Goal: Register for event/course

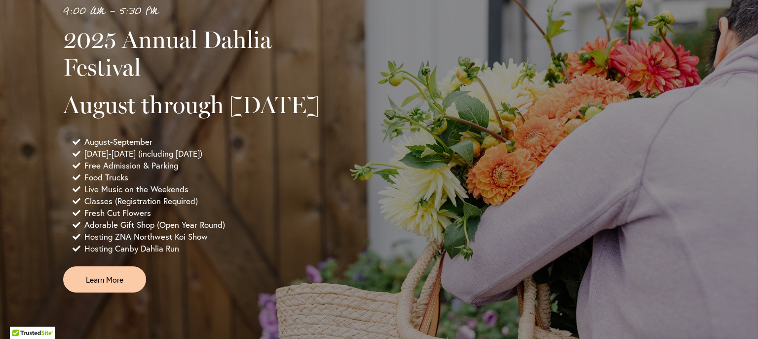
scroll to position [647, 0]
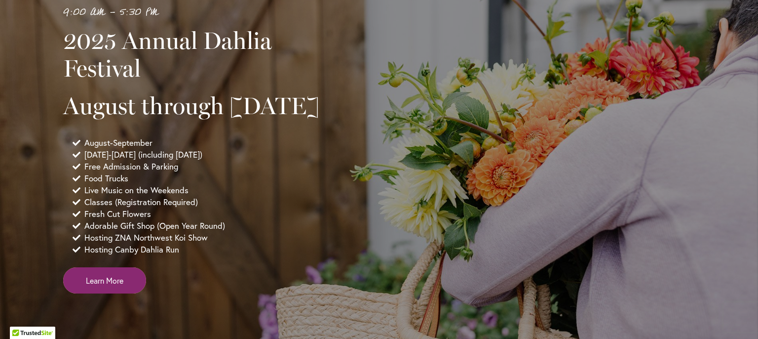
click at [107, 286] on span "Learn More" at bounding box center [105, 279] width 38 height 11
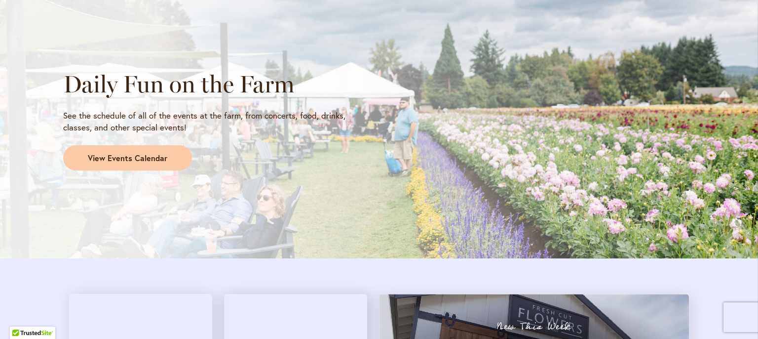
scroll to position [895, 0]
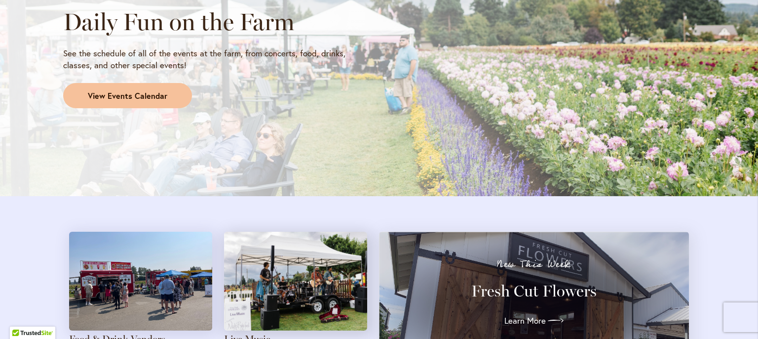
click at [115, 95] on span "View Events Calendar" at bounding box center [127, 95] width 79 height 11
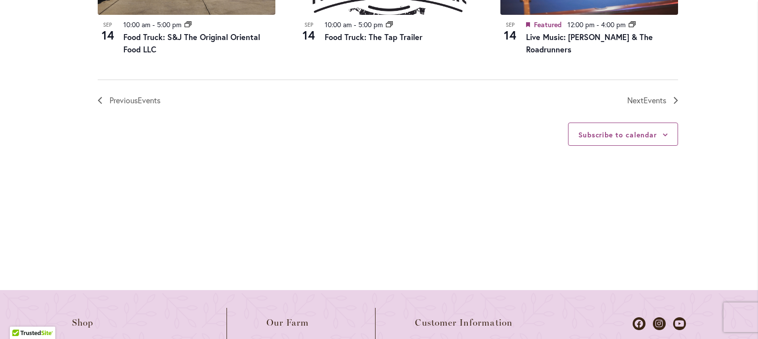
scroll to position [1108, 0]
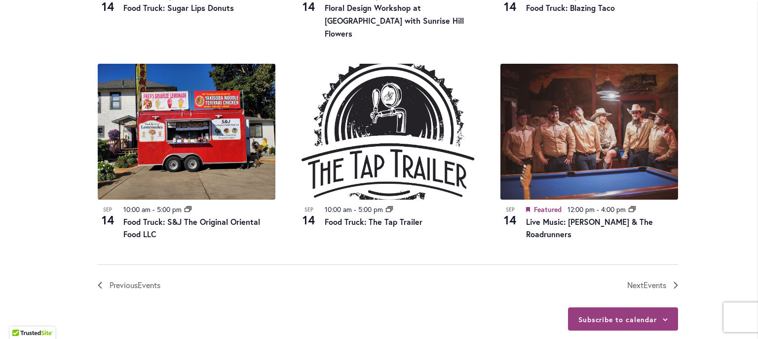
click at [663, 318] on icon at bounding box center [665, 319] width 4 height 2
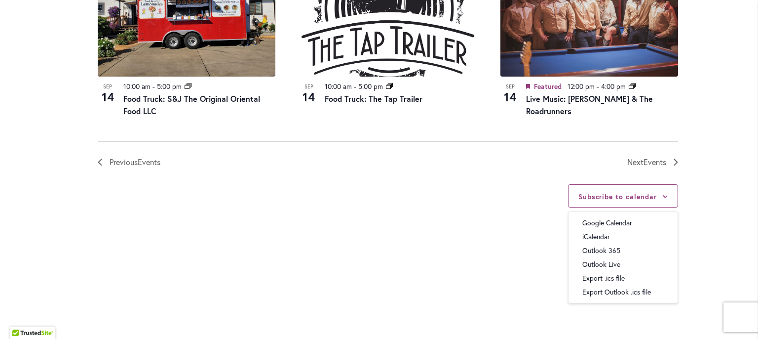
scroll to position [1232, 0]
click at [240, 205] on div "Subscribe to calendar Google Calendar iCalendar Outlook 365 Outlook Live Export…" at bounding box center [388, 241] width 580 height 147
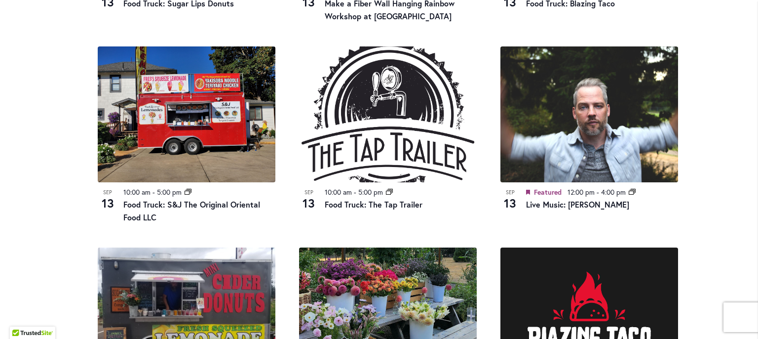
scroll to position [677, 0]
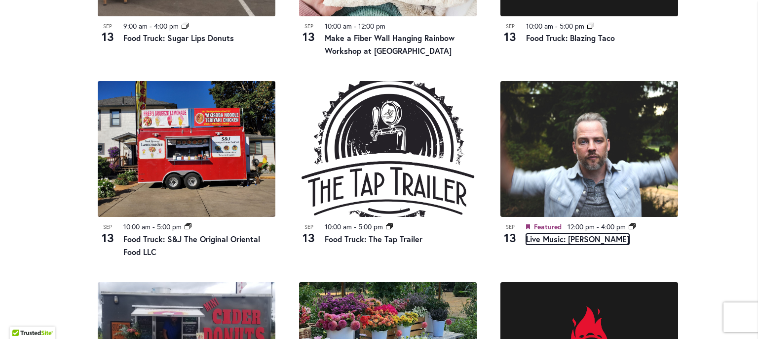
click at [576, 238] on link "Live Music: [PERSON_NAME]" at bounding box center [577, 238] width 103 height 11
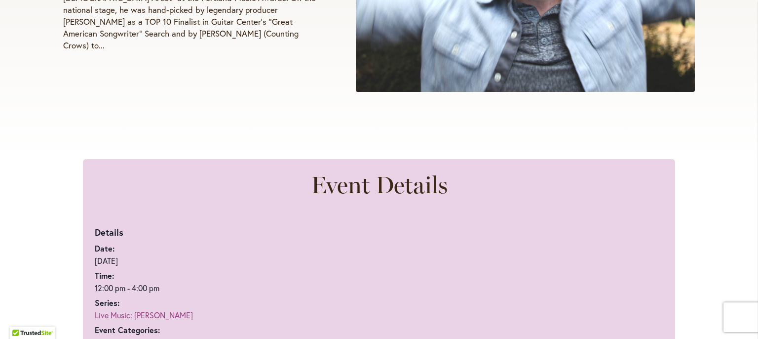
scroll to position [554, 0]
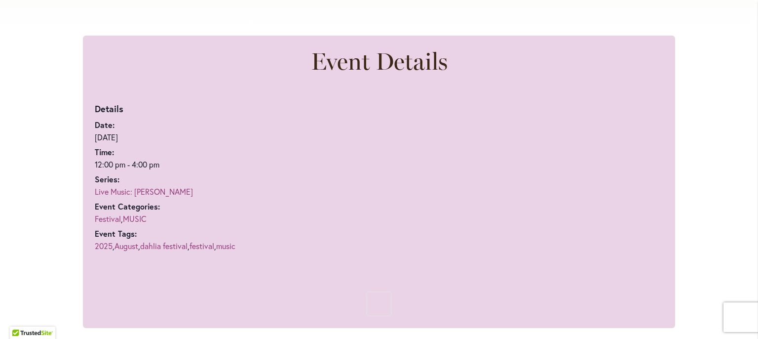
drag, startPoint x: 177, startPoint y: 192, endPoint x: 129, endPoint y: 194, distance: 47.9
click at [129, 194] on dd "Live Music: Tyler Stenson" at bounding box center [183, 192] width 176 height 12
copy link "Tyler Stenson"
